Goal: Task Accomplishment & Management: Use online tool/utility

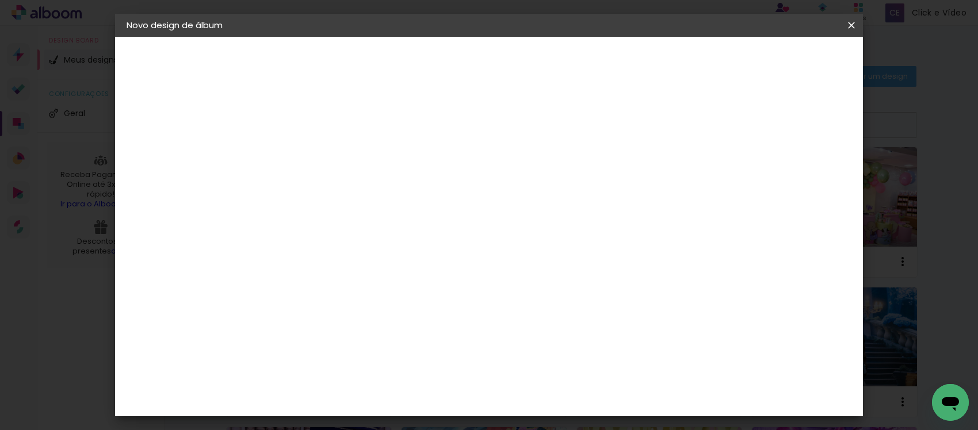
type input "[PERSON_NAME] 25X49"
type paper-input "[PERSON_NAME] 25X49"
click at [0, 0] on slot "Avançar" at bounding box center [0, 0] width 0 height 0
click at [487, 170] on paper-item "Tamanho Livre" at bounding box center [475, 174] width 110 height 25
click at [0, 0] on slot "Avançar" at bounding box center [0, 0] width 0 height 0
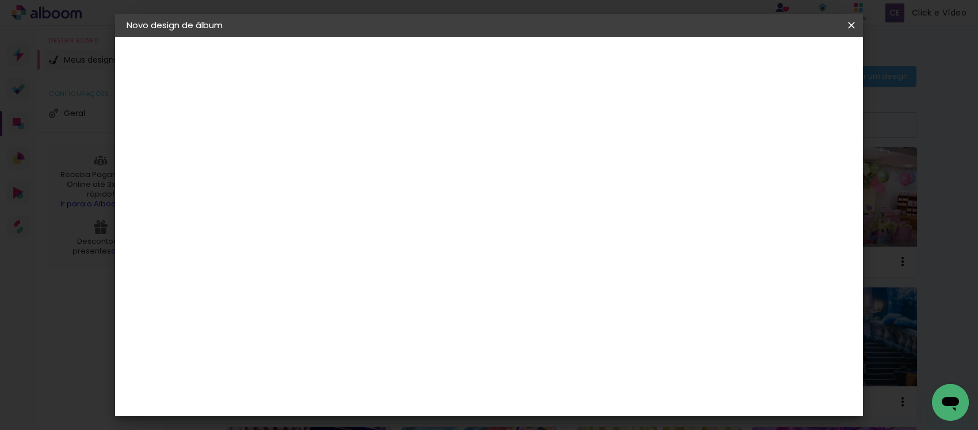
click at [292, 318] on input "30" at bounding box center [278, 326] width 30 height 17
type input "3"
type input "25"
type paper-input "25"
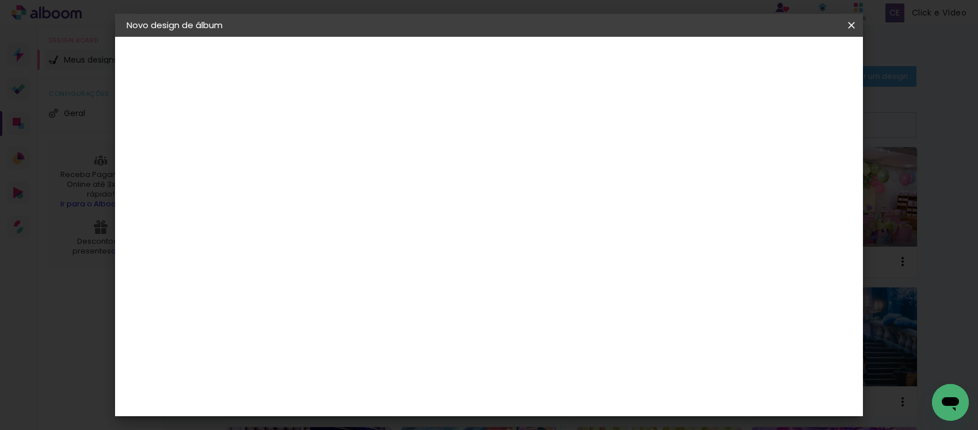
click at [487, 326] on input "60" at bounding box center [552, 333] width 30 height 17
type input "6"
type input "49"
type paper-input "49"
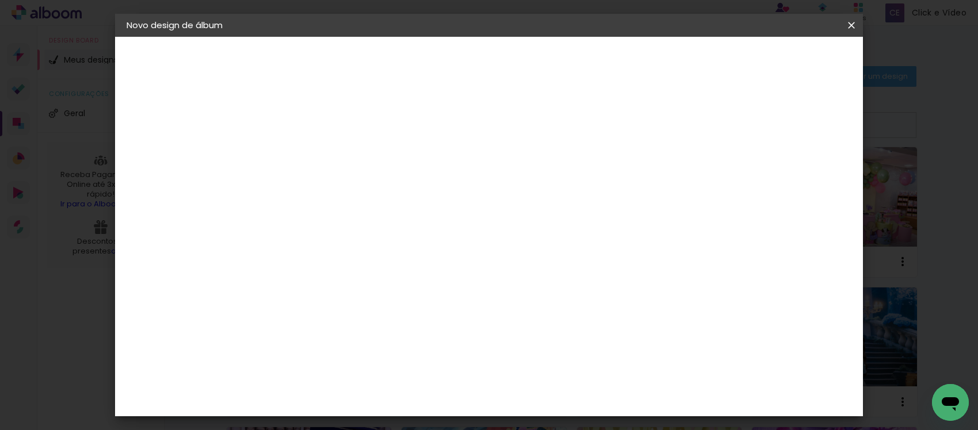
click at [487, 67] on paper-button "Iniciar design" at bounding box center [750, 61] width 75 height 20
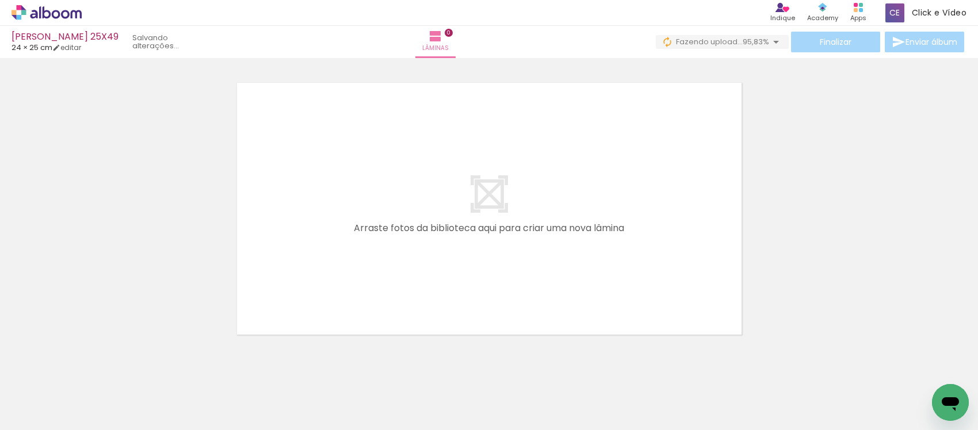
scroll to position [0, 666]
click at [49, 9] on icon at bounding box center [47, 12] width 70 height 15
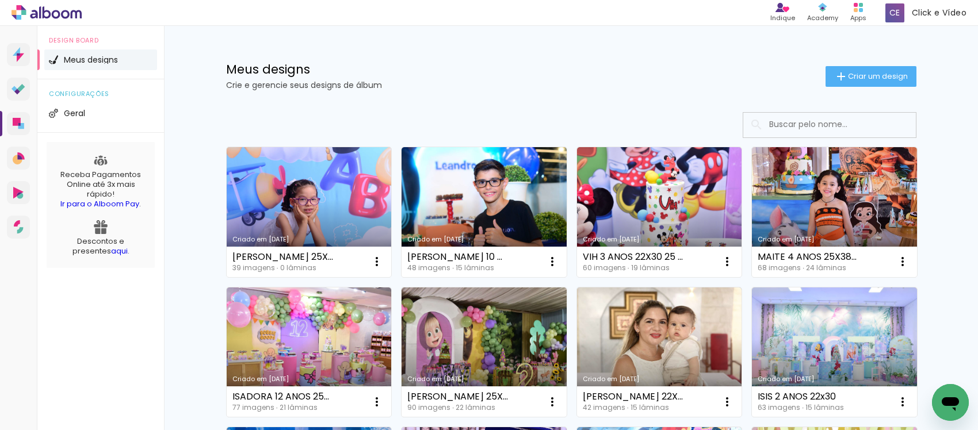
click at [383, 59] on div "Meus designs Crie e gerencie seus designs de álbum Criar um design" at bounding box center [571, 63] width 748 height 75
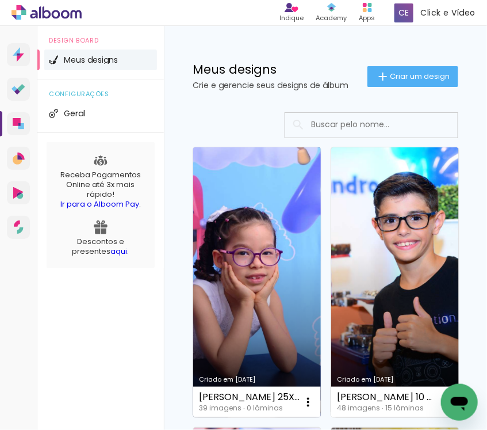
click at [273, 282] on link "Criado em [DATE]" at bounding box center [257, 282] width 128 height 270
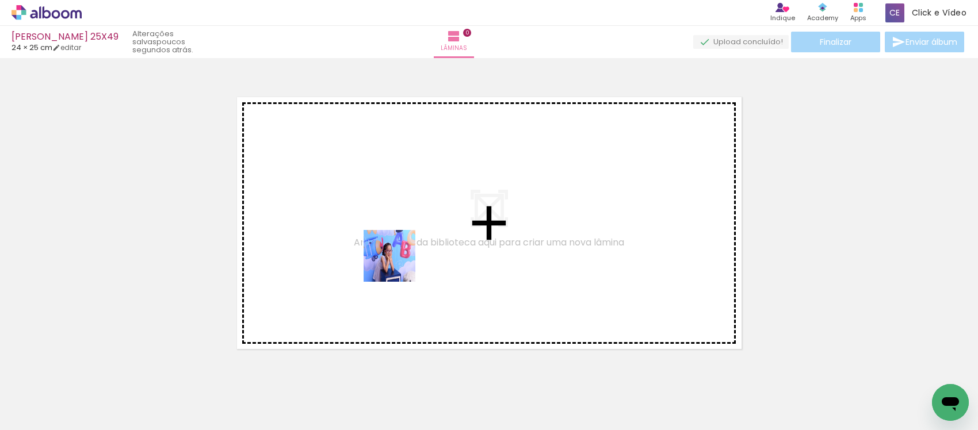
drag, startPoint x: 116, startPoint y: 395, endPoint x: 398, endPoint y: 265, distance: 310.9
click at [398, 265] on quentale-workspace at bounding box center [489, 215] width 978 height 430
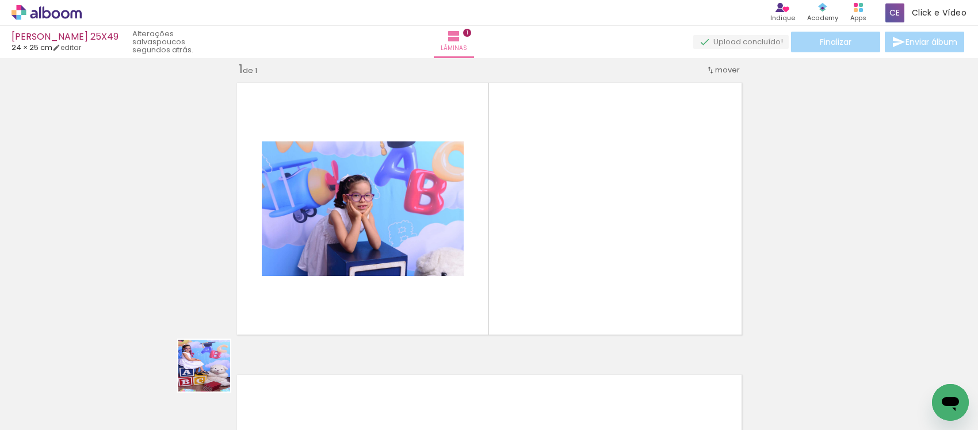
drag, startPoint x: 201, startPoint y: 392, endPoint x: 314, endPoint y: 282, distance: 157.0
click at [314, 282] on quentale-workspace at bounding box center [489, 215] width 978 height 430
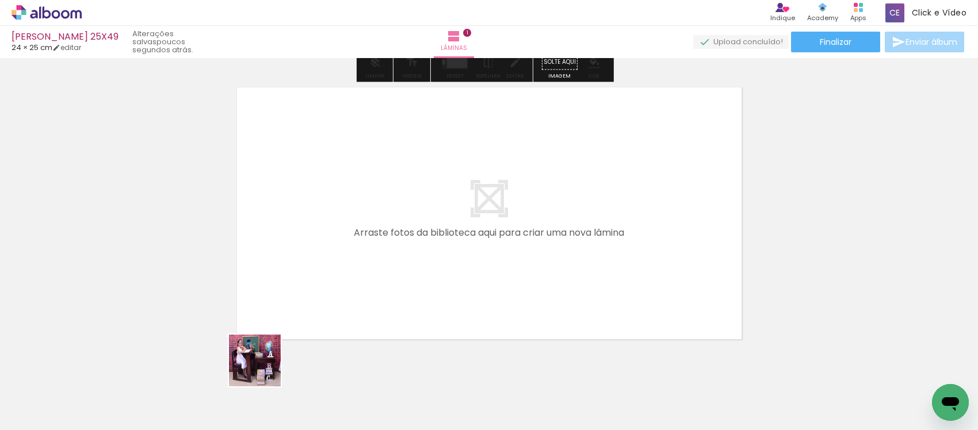
drag, startPoint x: 263, startPoint y: 369, endPoint x: 309, endPoint y: 371, distance: 46.1
click at [286, 295] on quentale-workspace at bounding box center [489, 215] width 978 height 430
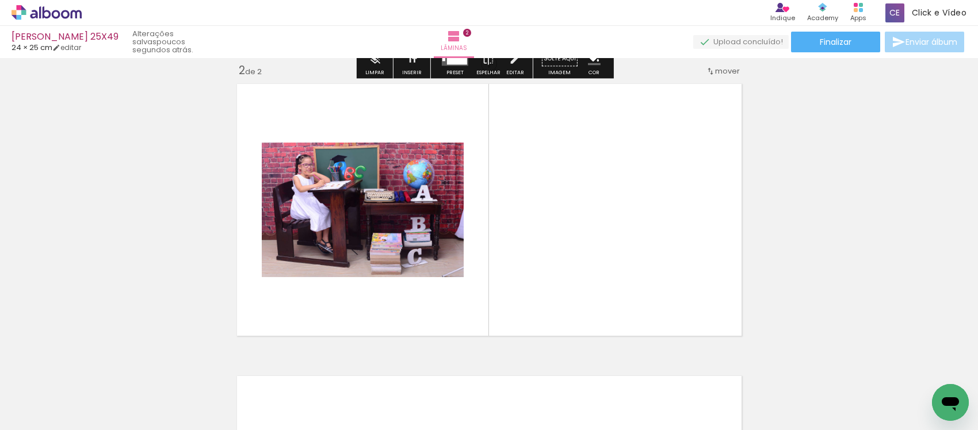
scroll to position [307, 0]
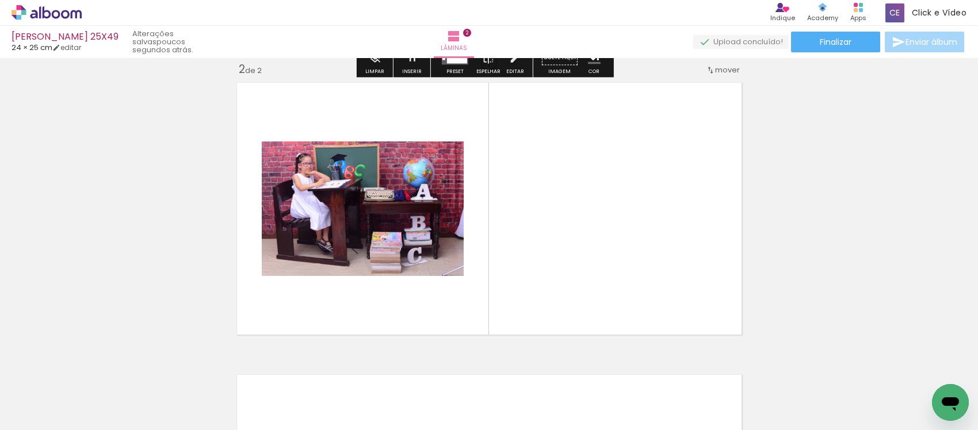
drag, startPoint x: 311, startPoint y: 402, endPoint x: 372, endPoint y: 398, distance: 61.1
click at [357, 280] on quentale-workspace at bounding box center [489, 215] width 978 height 430
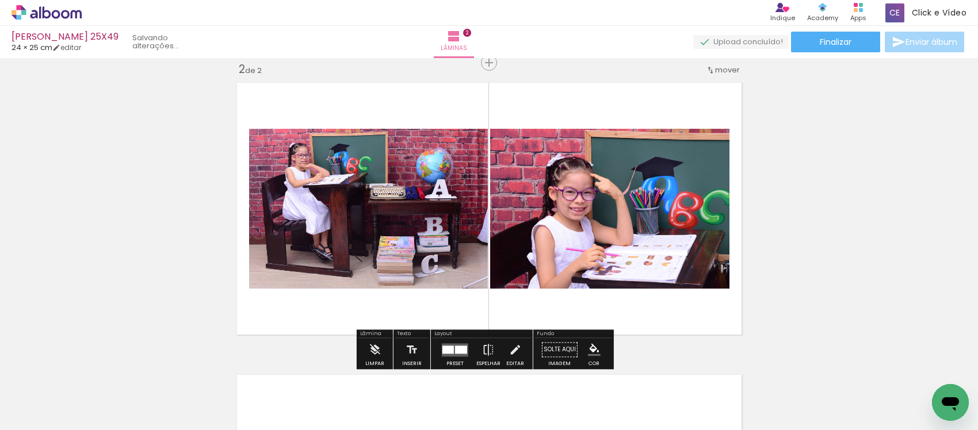
drag, startPoint x: 377, startPoint y: 404, endPoint x: 423, endPoint y: 401, distance: 46.1
click at [411, 277] on quentale-workspace at bounding box center [489, 215] width 978 height 430
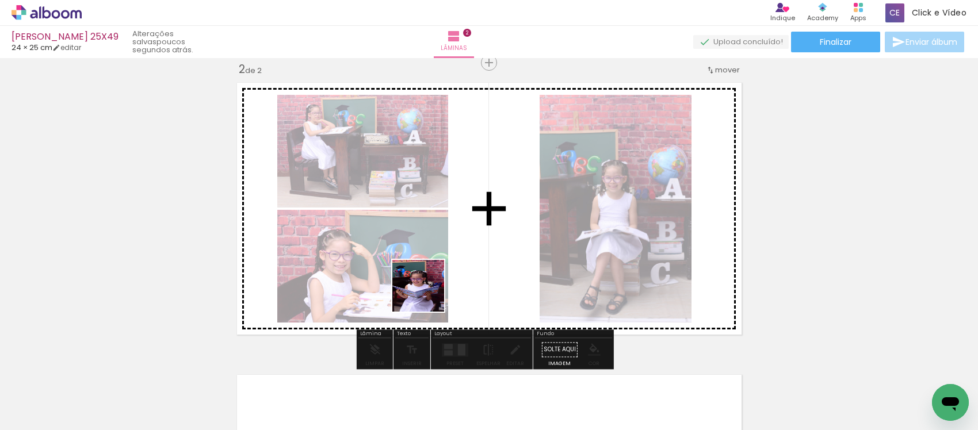
drag, startPoint x: 426, startPoint y: 403, endPoint x: 426, endPoint y: 286, distance: 116.8
click at [426, 286] on quentale-workspace at bounding box center [489, 215] width 978 height 430
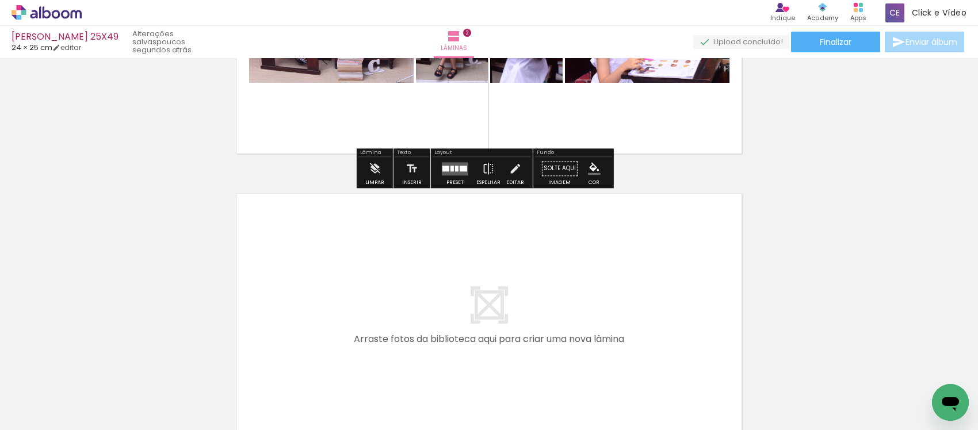
scroll to position [522, 0]
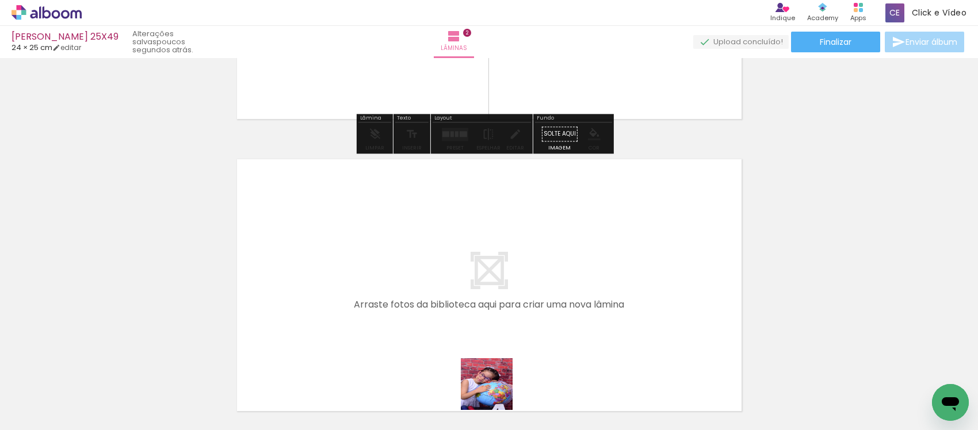
drag, startPoint x: 495, startPoint y: 393, endPoint x: 565, endPoint y: 403, distance: 70.9
click at [480, 285] on quentale-workspace at bounding box center [489, 215] width 978 height 430
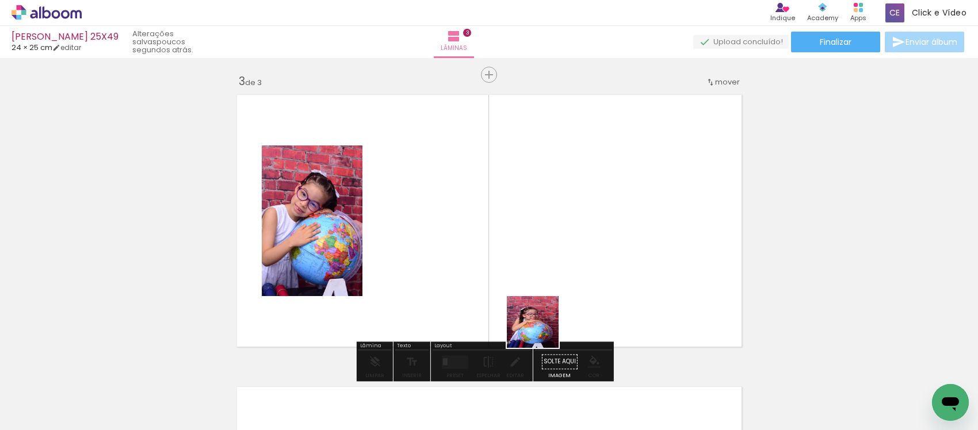
scroll to position [599, 0]
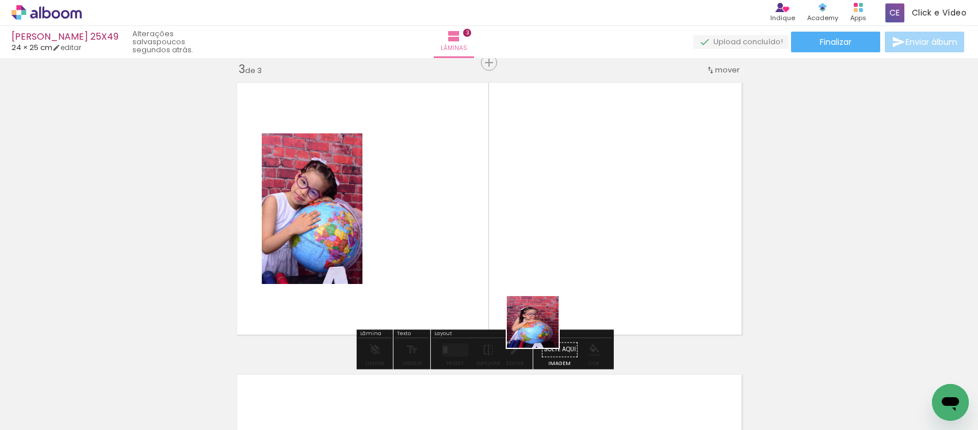
drag, startPoint x: 541, startPoint y: 331, endPoint x: 594, endPoint y: 396, distance: 83.8
click at [523, 271] on quentale-workspace at bounding box center [489, 215] width 978 height 430
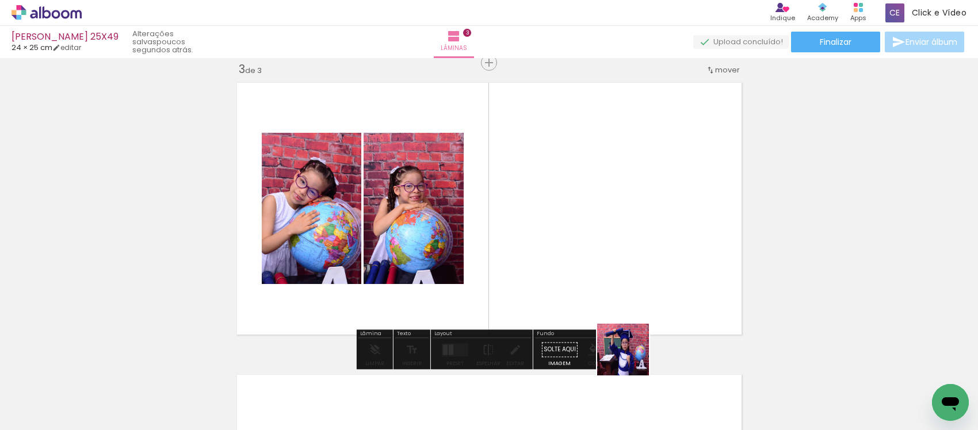
drag, startPoint x: 632, startPoint y: 358, endPoint x: 682, endPoint y: 429, distance: 86.7
click at [622, 306] on quentale-workspace at bounding box center [489, 215] width 978 height 430
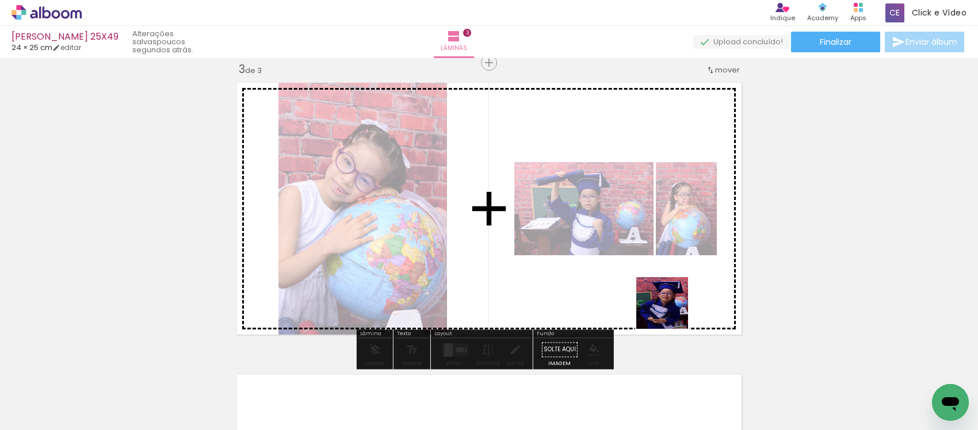
drag, startPoint x: 694, startPoint y: 378, endPoint x: 636, endPoint y: 259, distance: 131.7
click at [640, 258] on quentale-workspace at bounding box center [489, 215] width 978 height 430
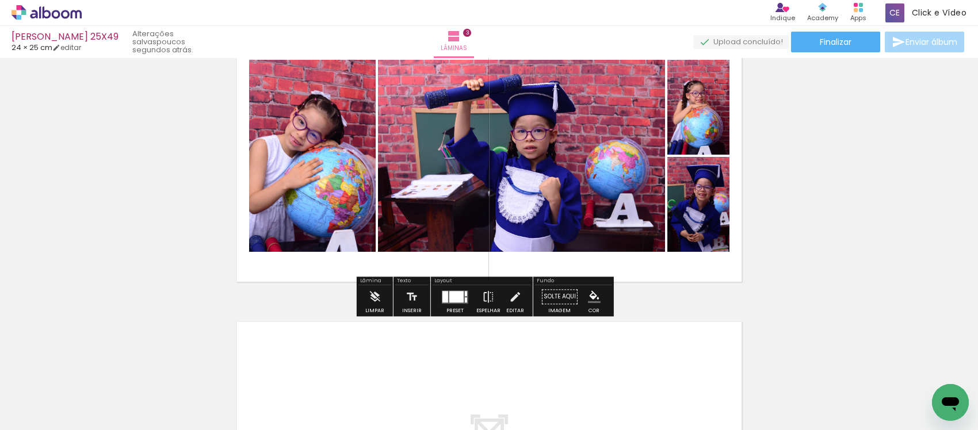
scroll to position [886, 0]
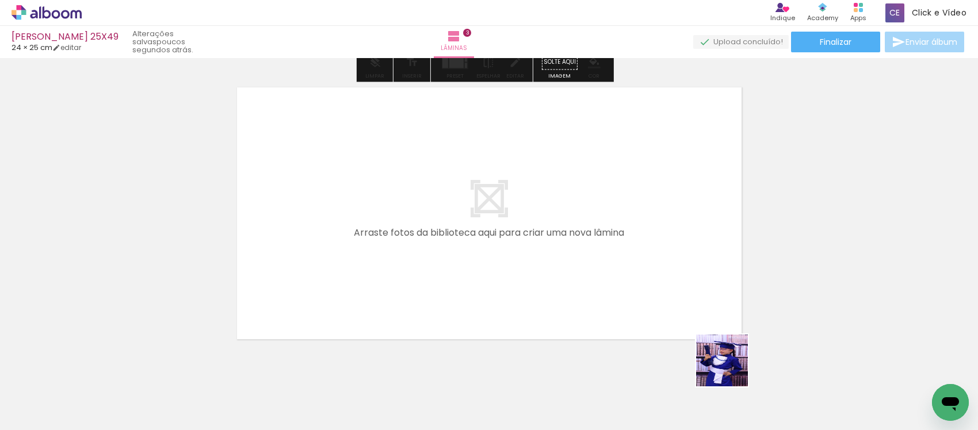
drag, startPoint x: 736, startPoint y: 377, endPoint x: 768, endPoint y: 387, distance: 33.3
click at [732, 369] on quentale-thumb at bounding box center [759, 391] width 64 height 66
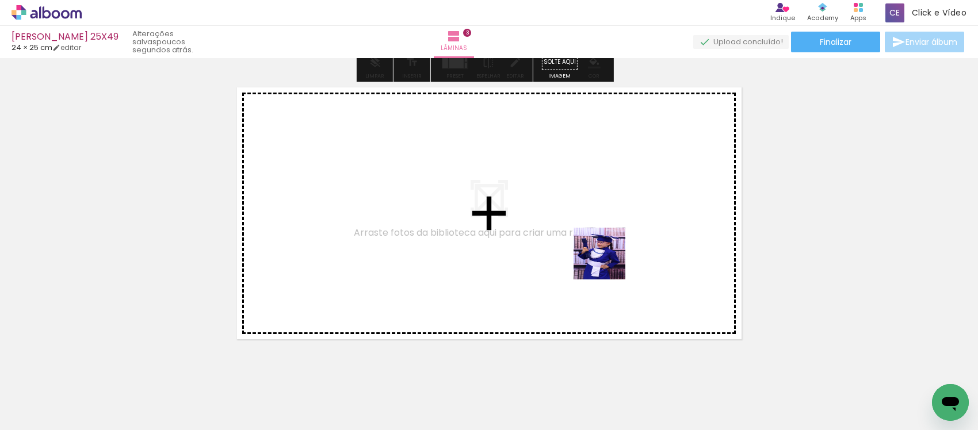
drag, startPoint x: 767, startPoint y: 399, endPoint x: 821, endPoint y: 430, distance: 62.9
click at [582, 244] on quentale-workspace at bounding box center [489, 215] width 978 height 430
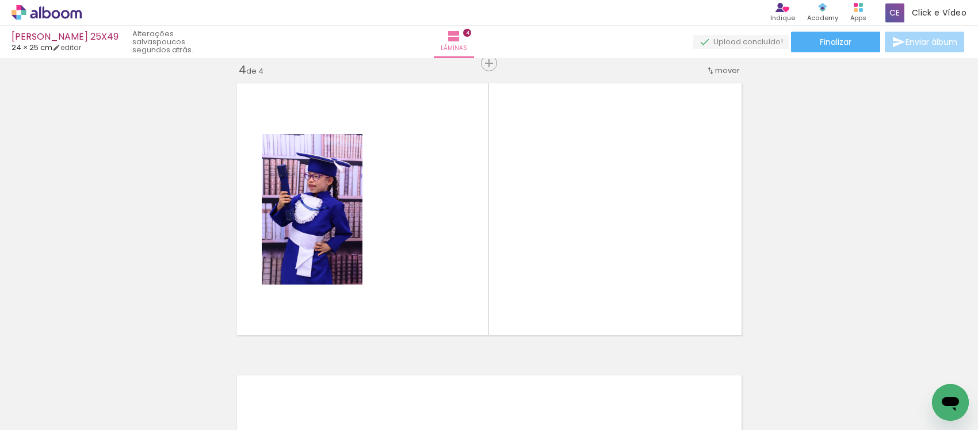
scroll to position [892, 0]
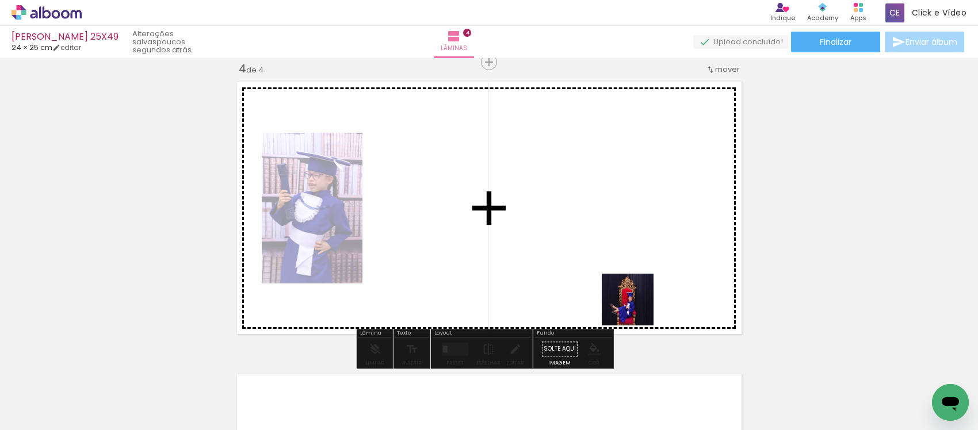
drag, startPoint x: 825, startPoint y: 384, endPoint x: 568, endPoint y: 280, distance: 277.7
click at [568, 280] on quentale-workspace at bounding box center [489, 215] width 978 height 430
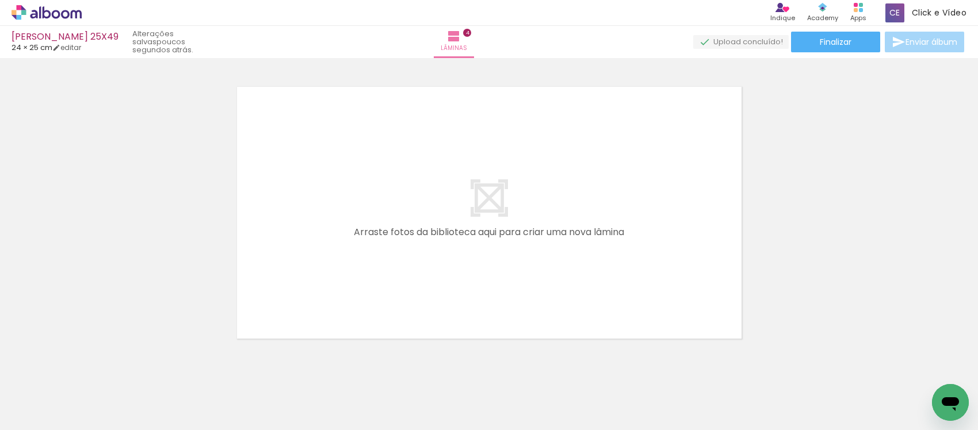
scroll to position [0, 459]
drag, startPoint x: 421, startPoint y: 392, endPoint x: 470, endPoint y: 377, distance: 51.9
click at [429, 328] on quentale-workspace at bounding box center [489, 215] width 978 height 430
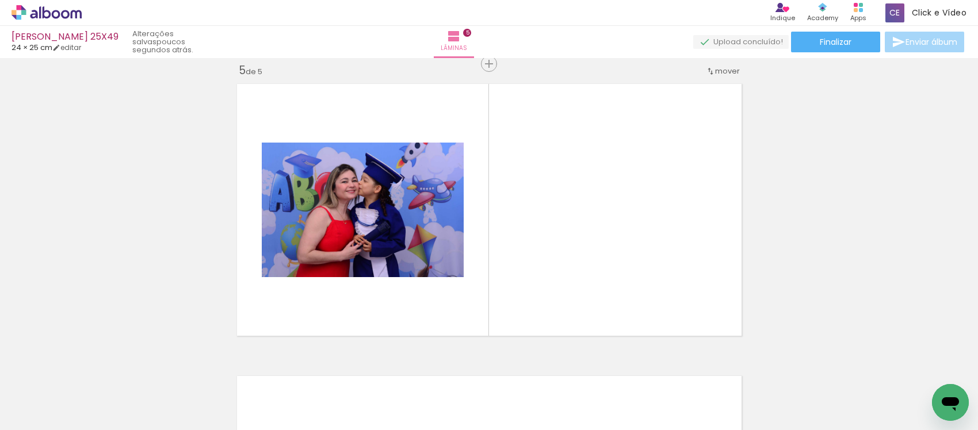
scroll to position [1183, 0]
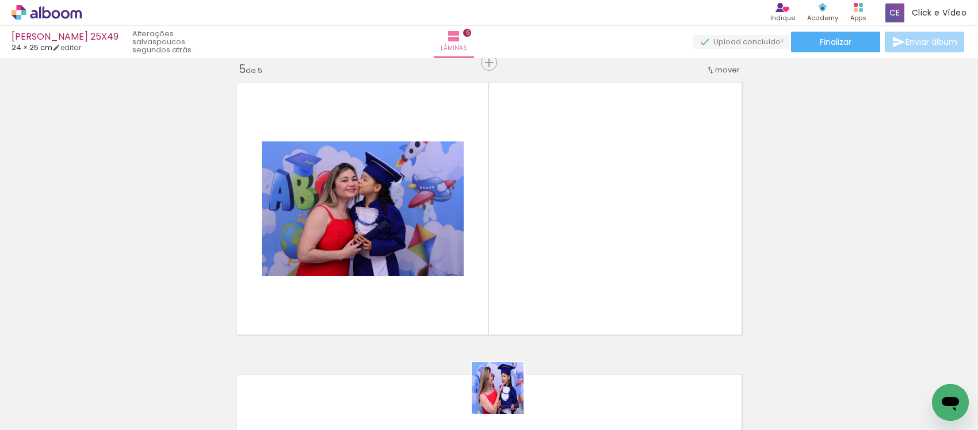
drag, startPoint x: 506, startPoint y: 397, endPoint x: 538, endPoint y: 380, distance: 36.5
click at [502, 312] on quentale-workspace at bounding box center [489, 215] width 978 height 430
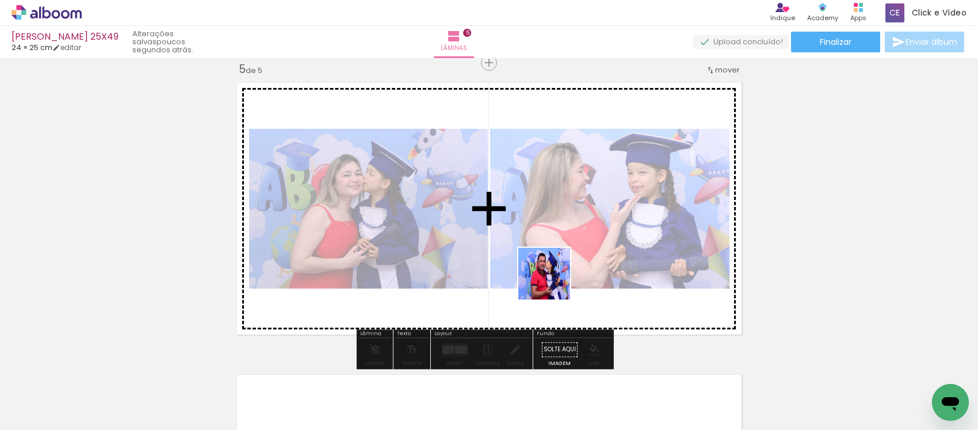
drag, startPoint x: 567, startPoint y: 385, endPoint x: 633, endPoint y: 351, distance: 73.8
click at [552, 277] on quentale-workspace at bounding box center [489, 215] width 978 height 430
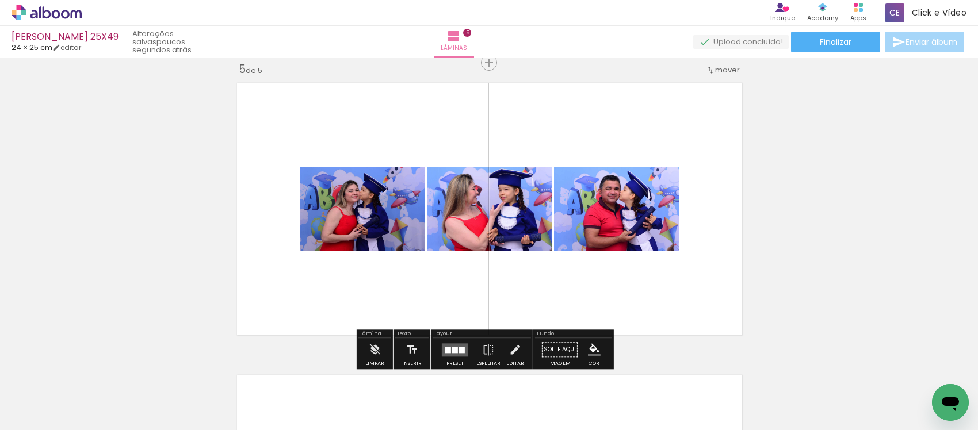
drag, startPoint x: 628, startPoint y: 389, endPoint x: 613, endPoint y: 289, distance: 101.2
click at [614, 290] on quentale-workspace at bounding box center [489, 215] width 978 height 430
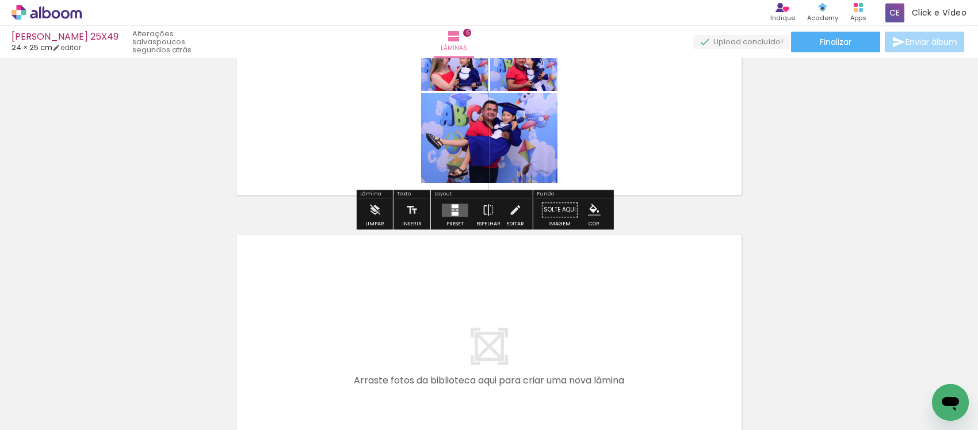
scroll to position [1399, 0]
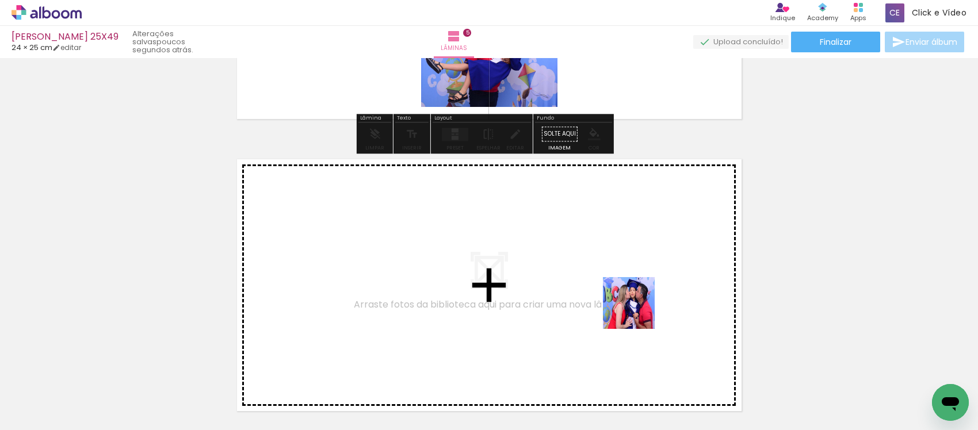
drag, startPoint x: 695, startPoint y: 395, endPoint x: 630, endPoint y: 303, distance: 112.7
click at [630, 303] on quentale-workspace at bounding box center [489, 215] width 978 height 430
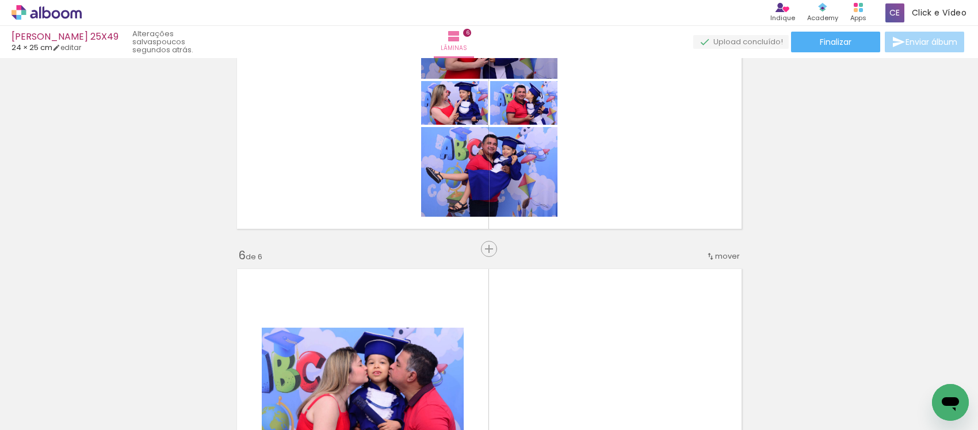
scroll to position [1260, 0]
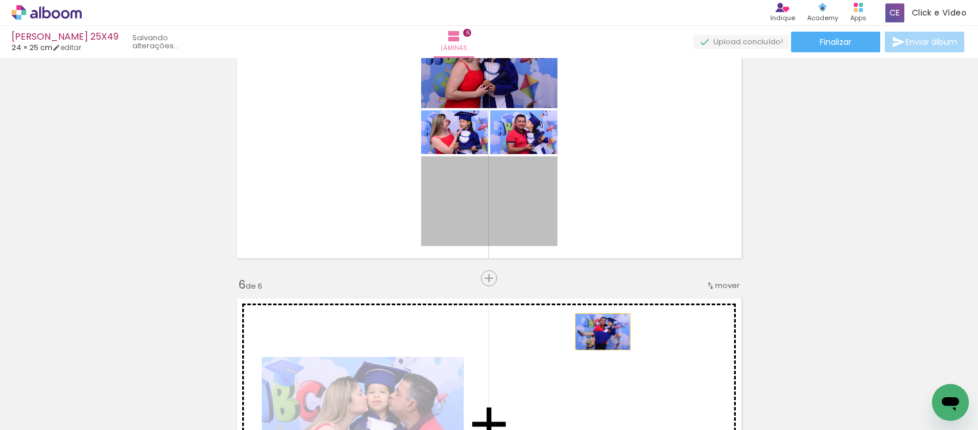
drag, startPoint x: 504, startPoint y: 220, endPoint x: 556, endPoint y: 236, distance: 53.5
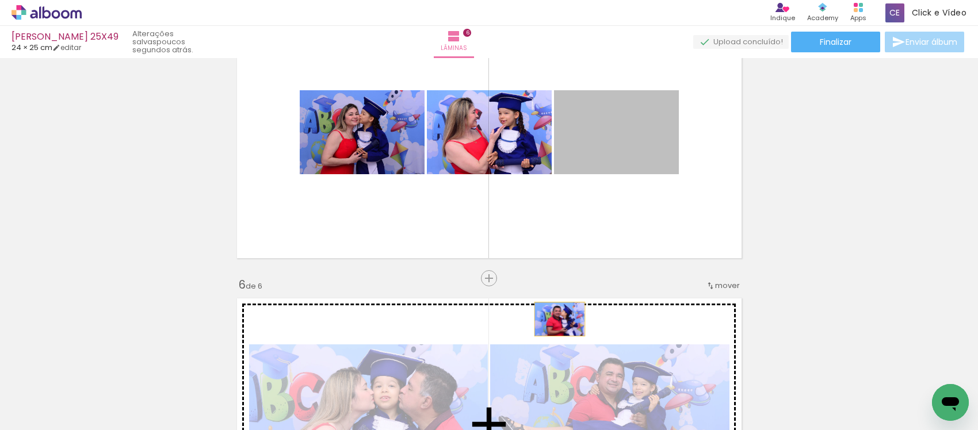
drag, startPoint x: 602, startPoint y: 139, endPoint x: 554, endPoint y: 320, distance: 187.0
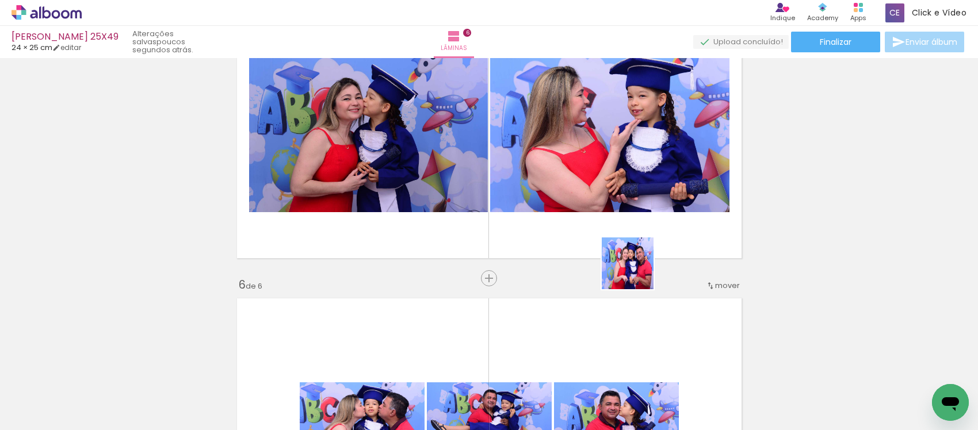
drag, startPoint x: 757, startPoint y: 392, endPoint x: 636, endPoint y: 272, distance: 170.4
click at [636, 272] on quentale-workspace at bounding box center [489, 215] width 978 height 430
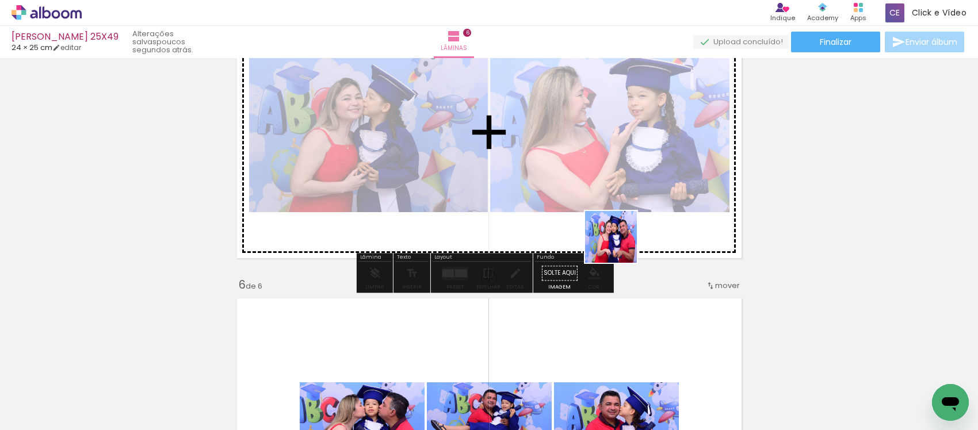
drag, startPoint x: 760, startPoint y: 395, endPoint x: 594, endPoint y: 215, distance: 245.1
click at [601, 221] on quentale-workspace at bounding box center [489, 215] width 978 height 430
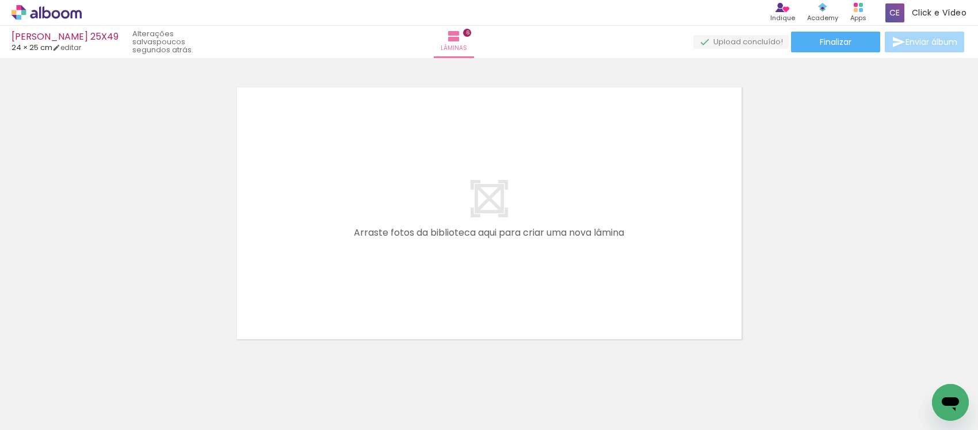
scroll to position [0, 830]
drag, startPoint x: 460, startPoint y: 397, endPoint x: 462, endPoint y: 318, distance: 80.0
click at [462, 318] on quentale-workspace at bounding box center [489, 215] width 978 height 430
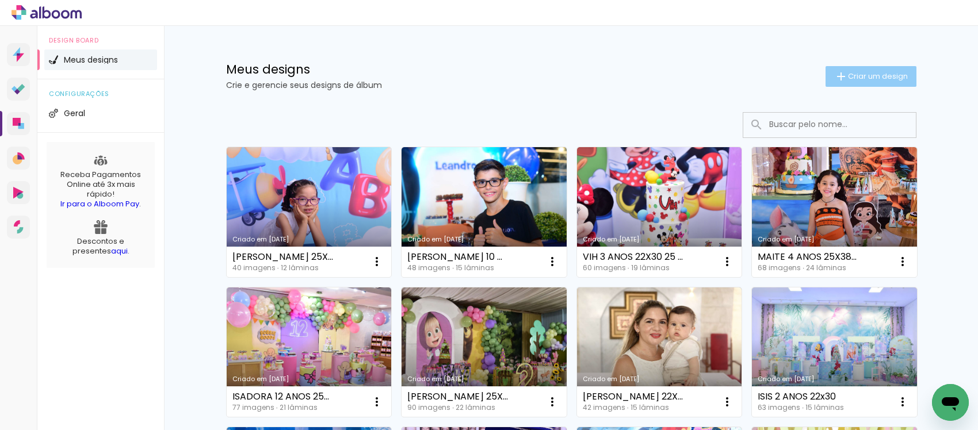
click at [864, 78] on span "Criar um design" at bounding box center [878, 75] width 60 height 7
